Goal: Navigation & Orientation: Find specific page/section

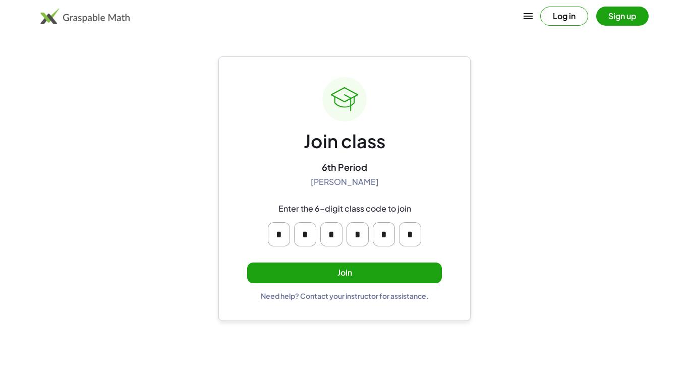
click at [360, 268] on button "Join" at bounding box center [344, 273] width 195 height 21
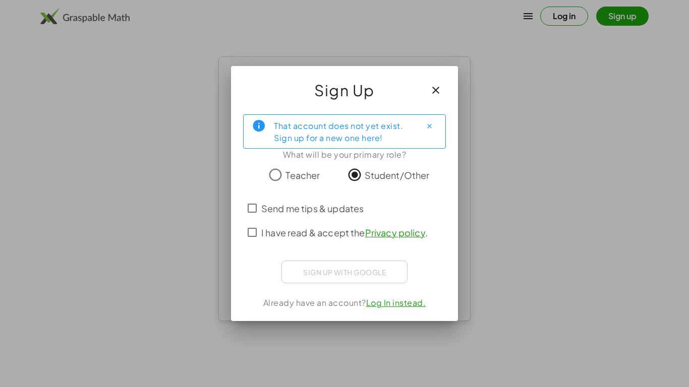
click at [297, 205] on span "Send me tips & updates" at bounding box center [312, 209] width 102 height 14
click at [311, 236] on span "I have read & accept the Privacy policy ." at bounding box center [344, 233] width 166 height 14
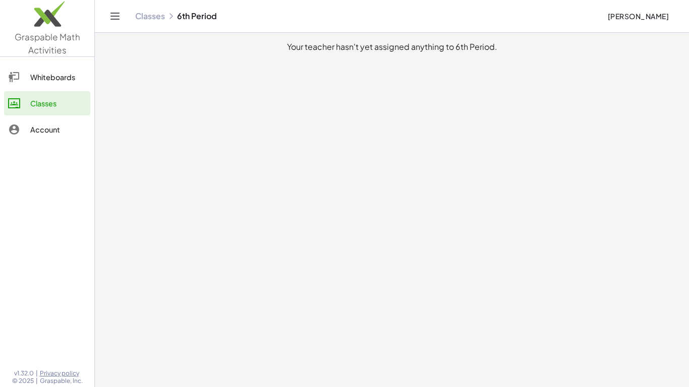
click at [75, 75] on div "Whiteboards" at bounding box center [58, 77] width 56 height 12
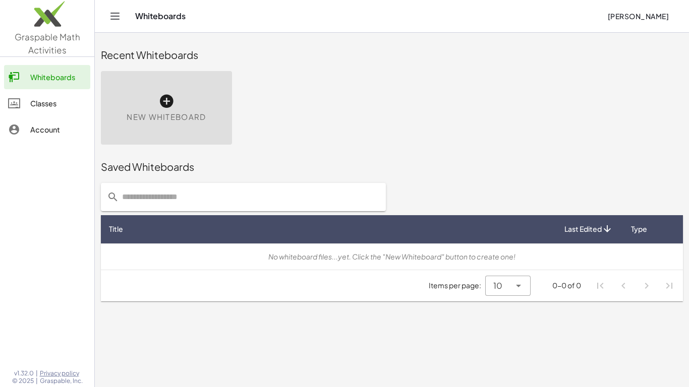
click at [77, 97] on div "Classes" at bounding box center [58, 103] width 56 height 12
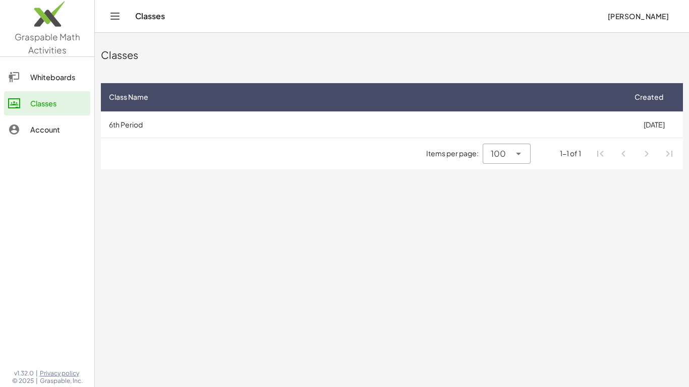
click at [654, 8] on button "[PERSON_NAME]" at bounding box center [638, 16] width 78 height 18
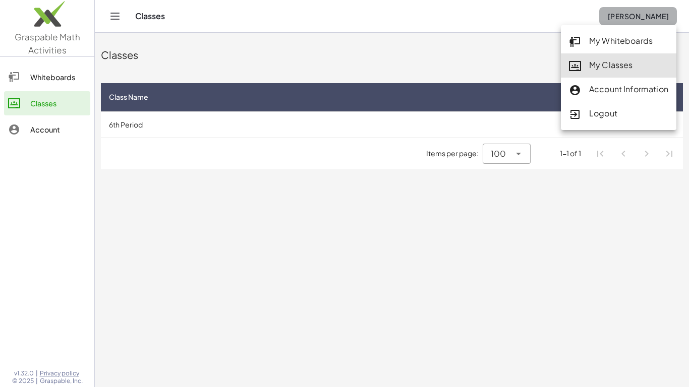
click at [654, 12] on span "[PERSON_NAME]" at bounding box center [637, 16] width 61 height 9
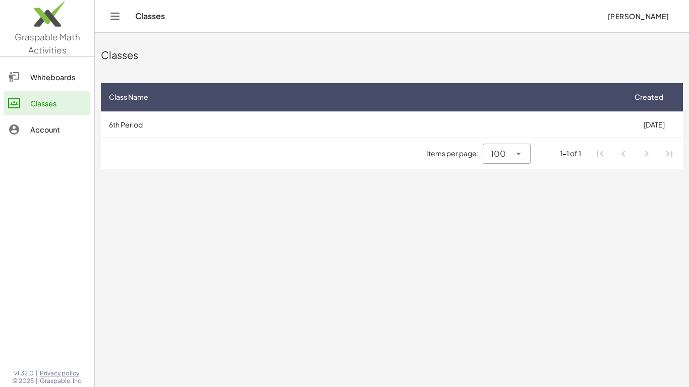
click at [654, 12] on span "[PERSON_NAME]" at bounding box center [637, 16] width 61 height 9
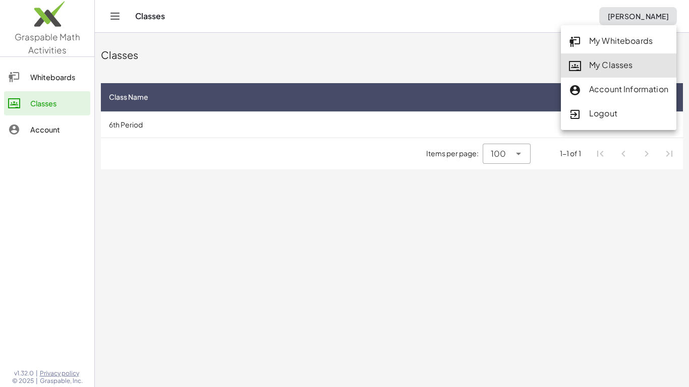
click at [294, 59] on div "Classes" at bounding box center [392, 55] width 582 height 14
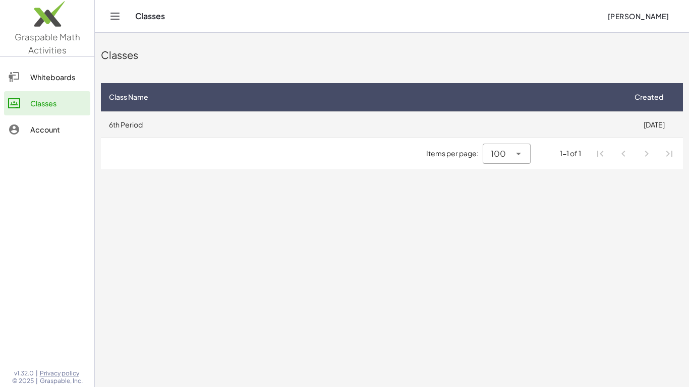
click at [500, 127] on td "6th Period" at bounding box center [363, 124] width 524 height 26
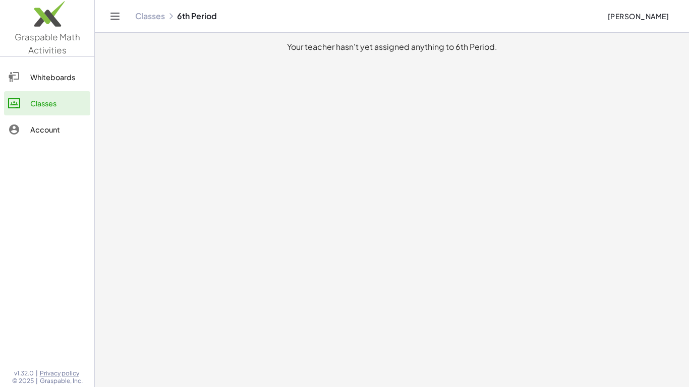
click at [38, 77] on div "Whiteboards" at bounding box center [58, 77] width 56 height 12
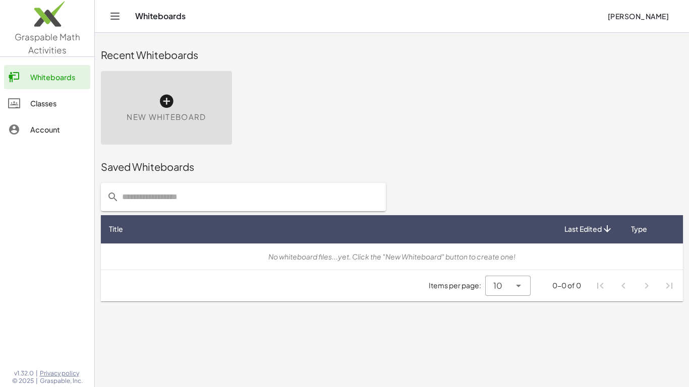
click at [51, 98] on div "Classes" at bounding box center [58, 103] width 56 height 12
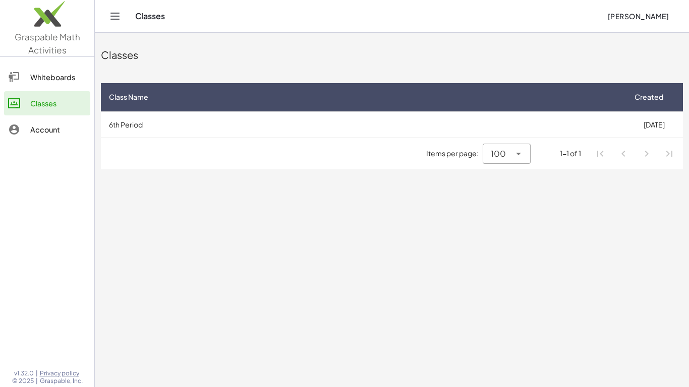
click at [76, 127] on div "Account" at bounding box center [58, 129] width 56 height 12
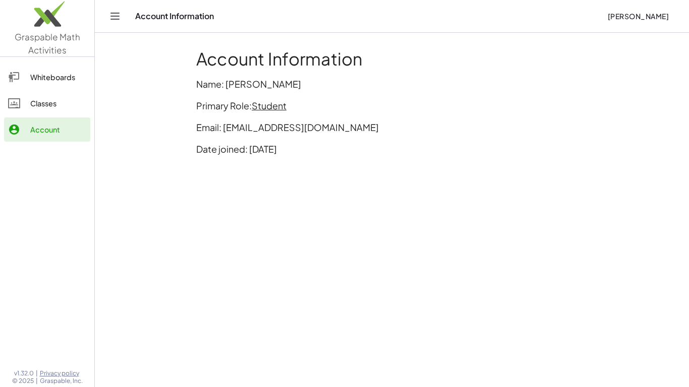
click at [69, 79] on div "Whiteboards" at bounding box center [58, 77] width 56 height 12
